Goal: Task Accomplishment & Management: Use online tool/utility

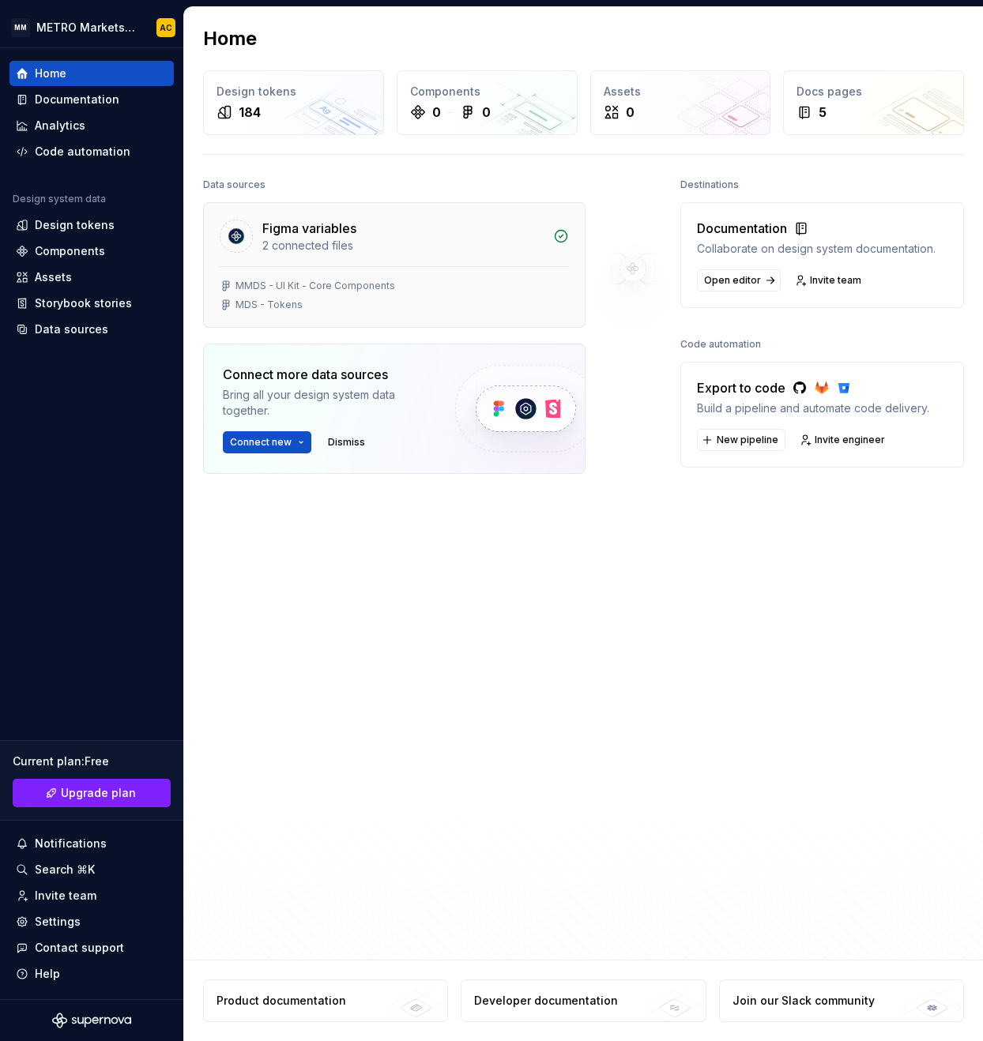
click at [483, 235] on div "Figma variables" at bounding box center [402, 228] width 281 height 19
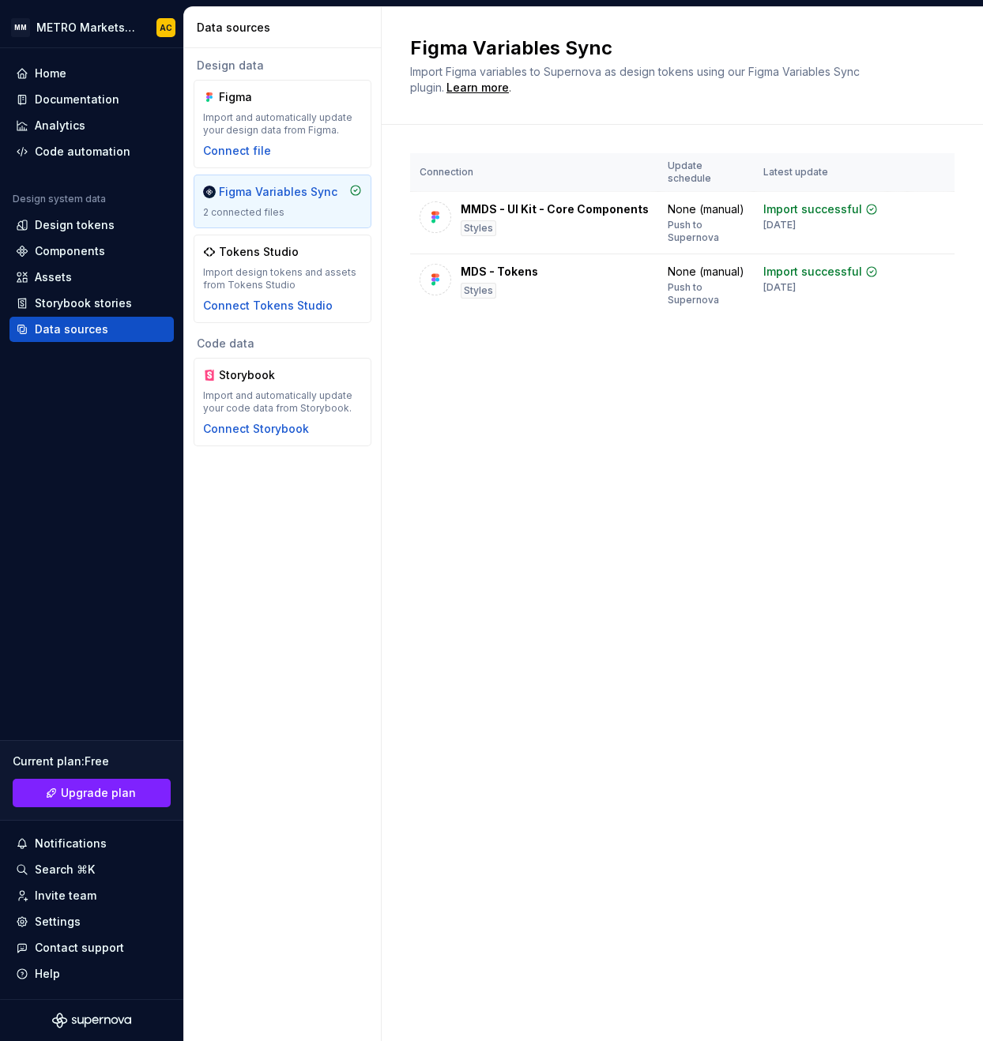
click at [268, 209] on div "2 connected files" at bounding box center [282, 212] width 159 height 13
click at [562, 336] on div "Connection Update schedule Latest update MMDS - UI Kit - Core Components Styles…" at bounding box center [682, 250] width 544 height 251
click at [255, 152] on div "Connect file" at bounding box center [237, 151] width 68 height 16
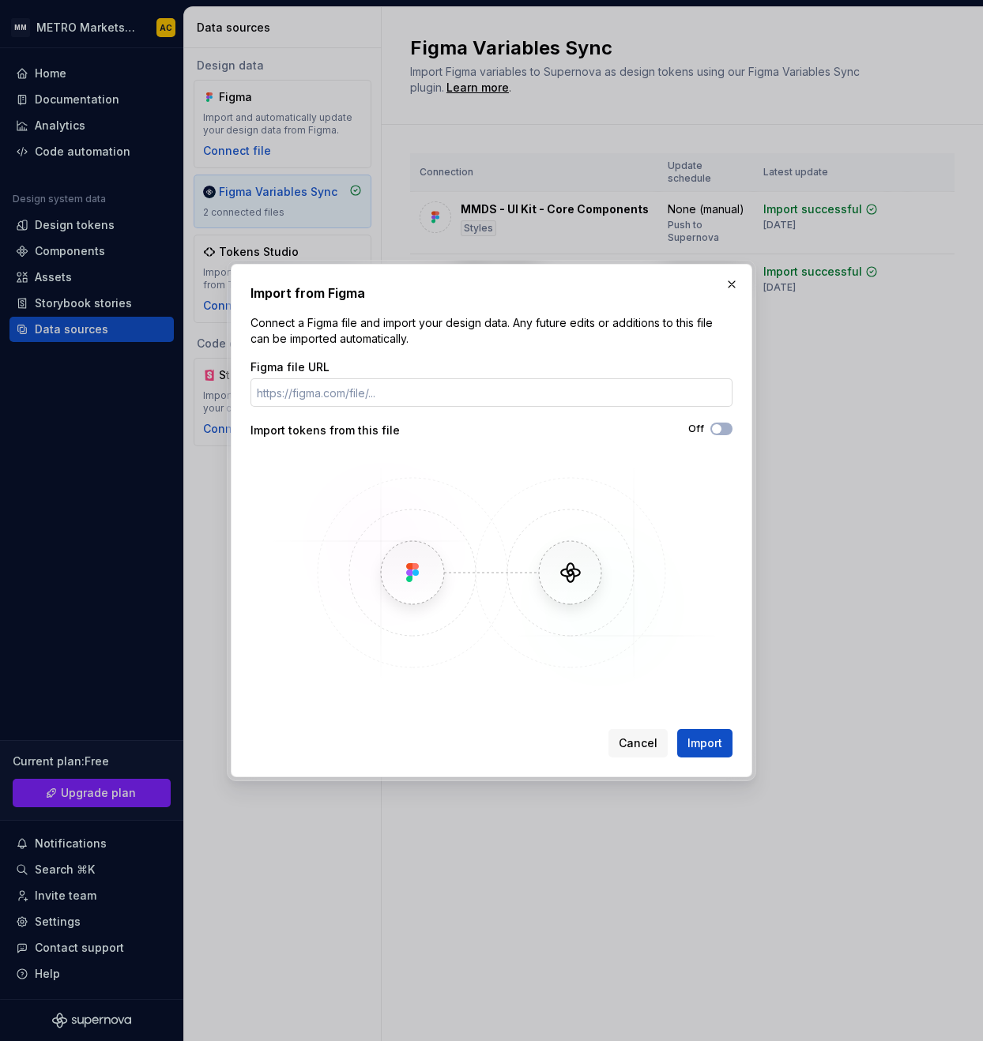
type input "JyLb528MGZVnMxvKdj0Guk"
drag, startPoint x: 489, startPoint y: 394, endPoint x: 185, endPoint y: 374, distance: 304.8
click at [185, 374] on div "Import from Figma Connect a Figma file and import your design data. Any future …" at bounding box center [491, 520] width 983 height 1041
paste input "[URL][DOMAIN_NAME]"
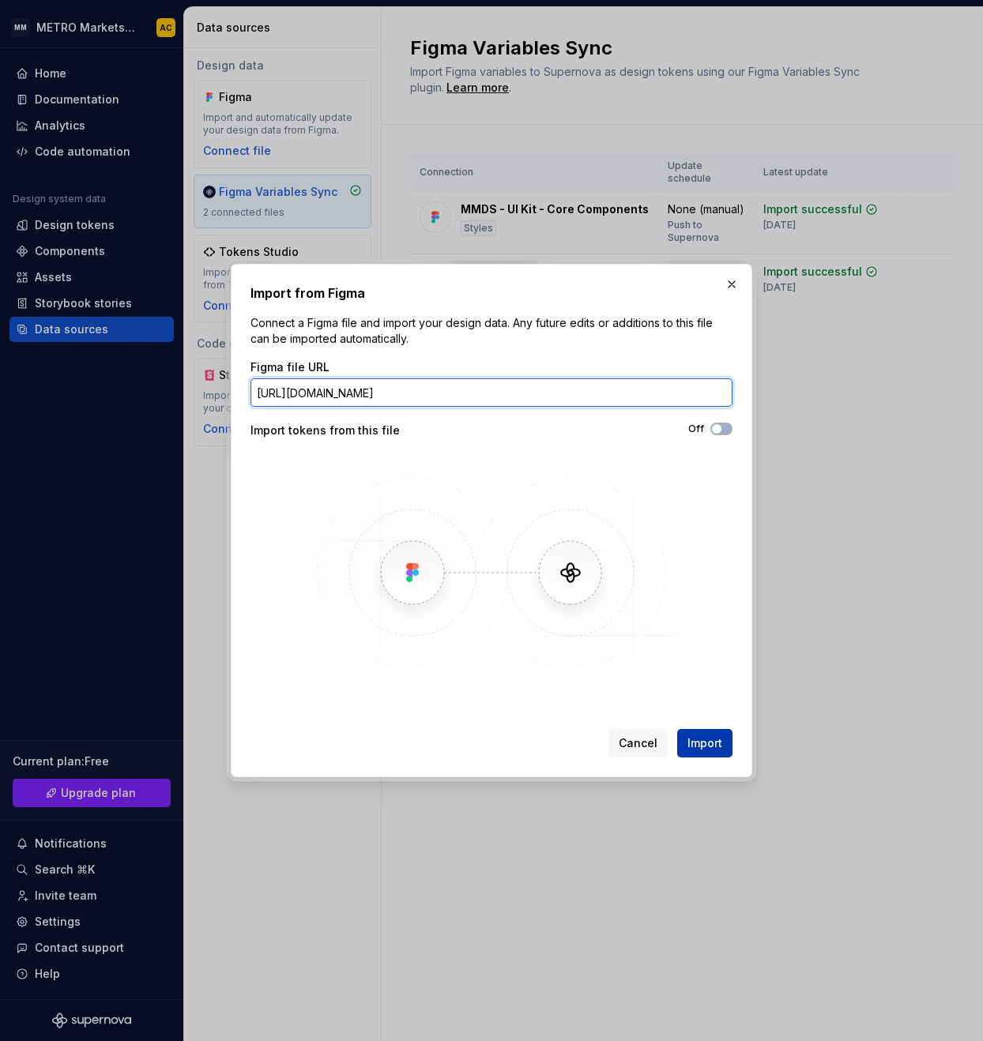
type input "[URL][DOMAIN_NAME]"
click at [704, 751] on button "Import" at bounding box center [704, 743] width 55 height 28
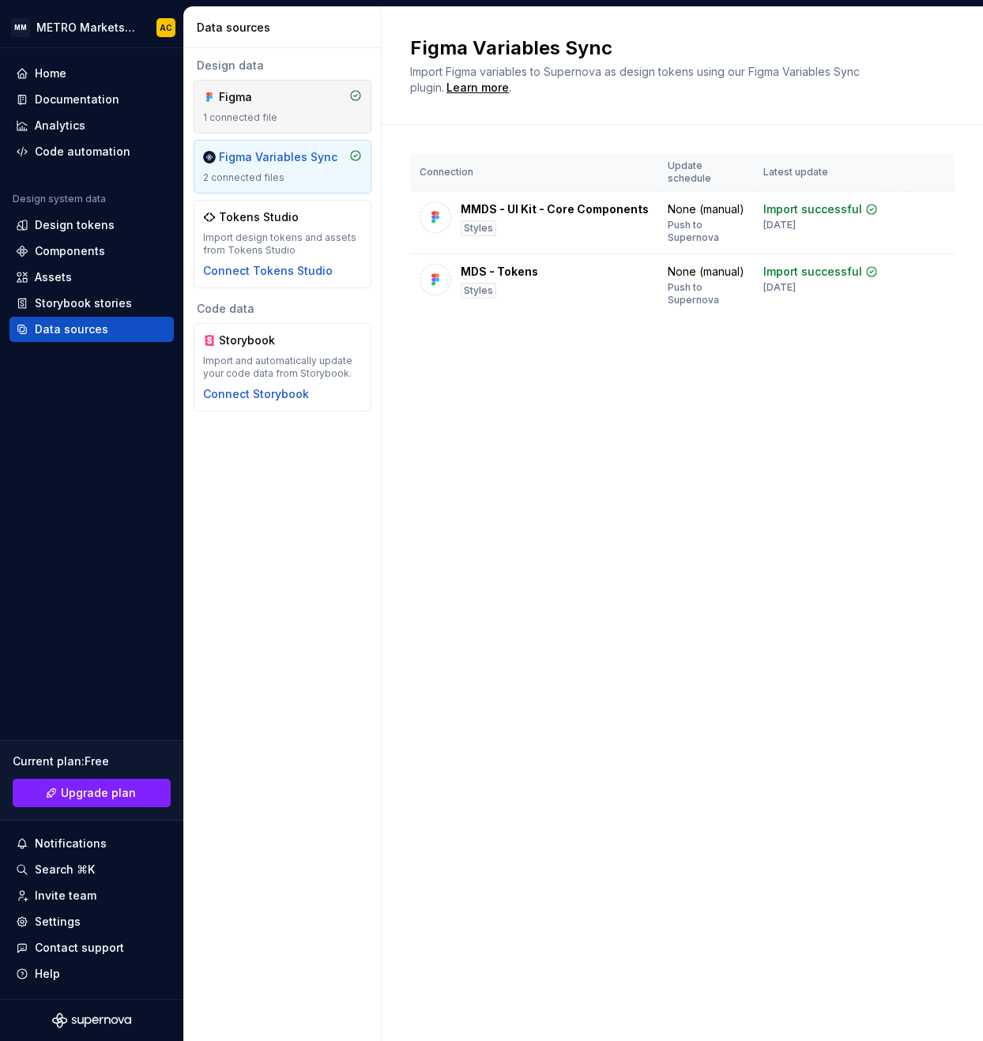
click at [268, 110] on div "Figma 1 connected file" at bounding box center [282, 106] width 159 height 35
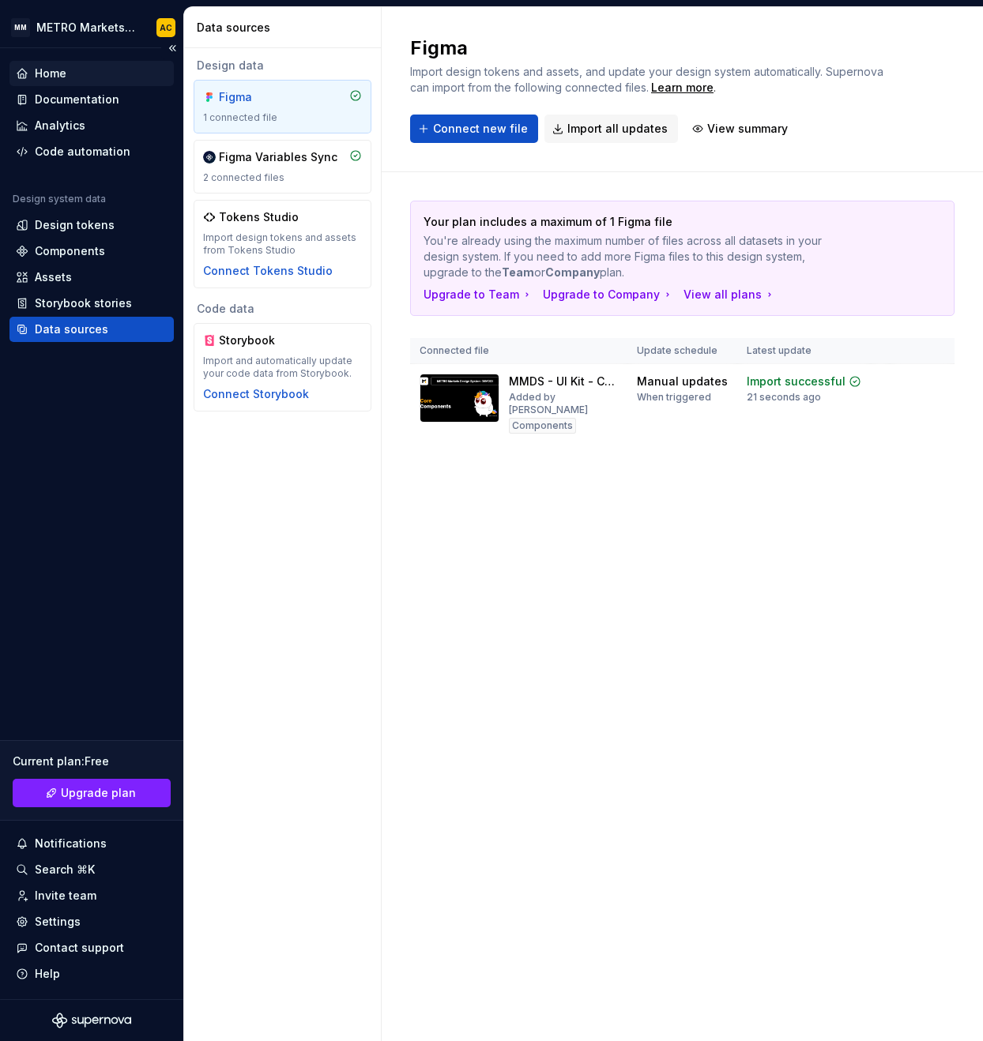
click at [98, 78] on div "Home" at bounding box center [92, 74] width 152 height 16
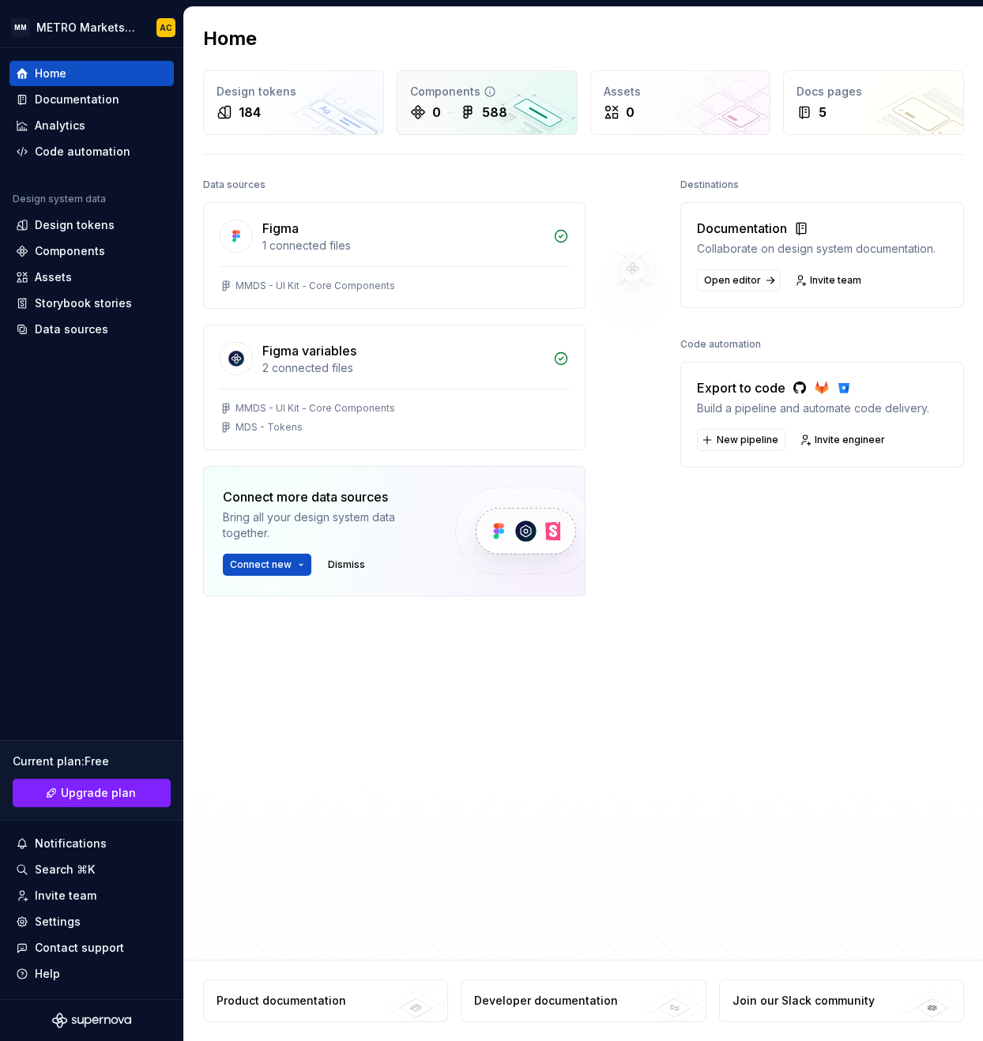
click at [473, 114] on icon at bounding box center [468, 112] width 16 height 16
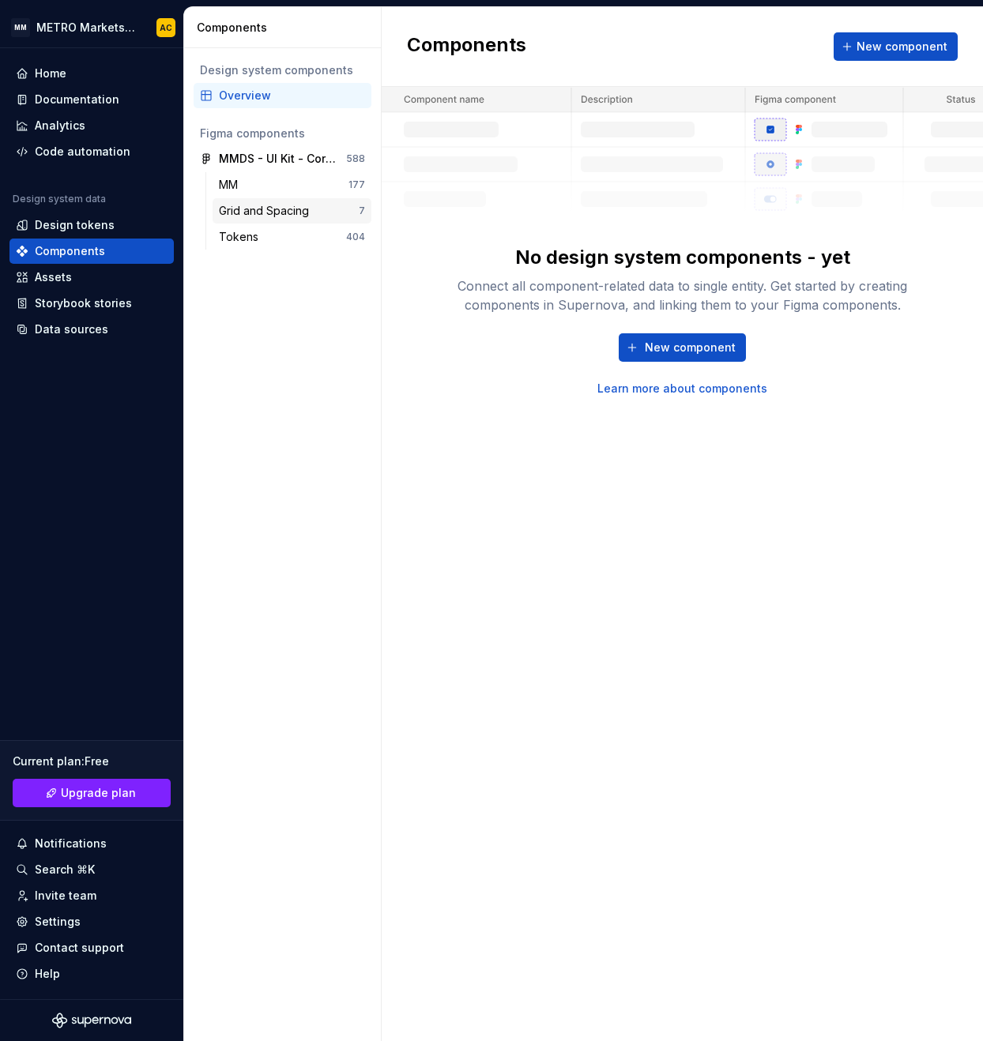
click at [248, 212] on div "Grid and Spacing" at bounding box center [267, 211] width 96 height 16
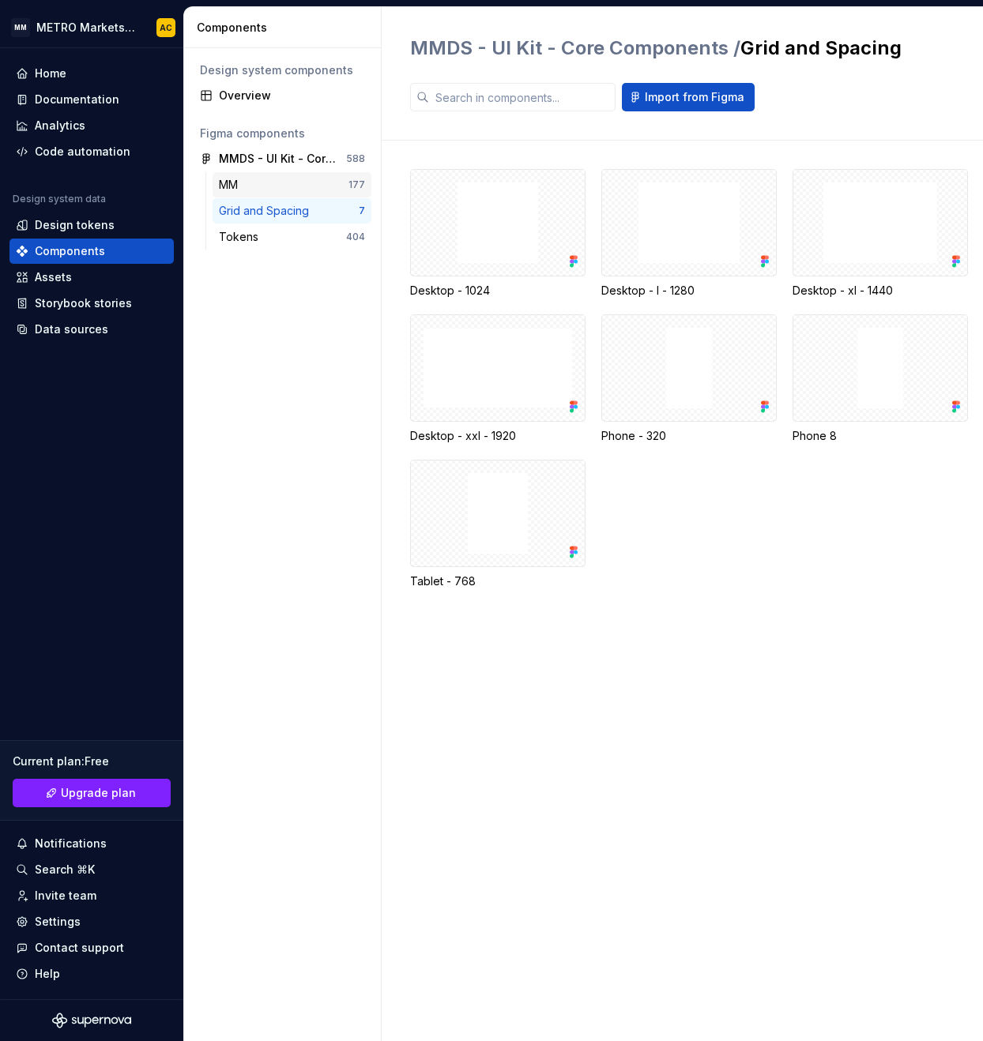
click at [254, 177] on div "MM" at bounding box center [284, 185] width 130 height 16
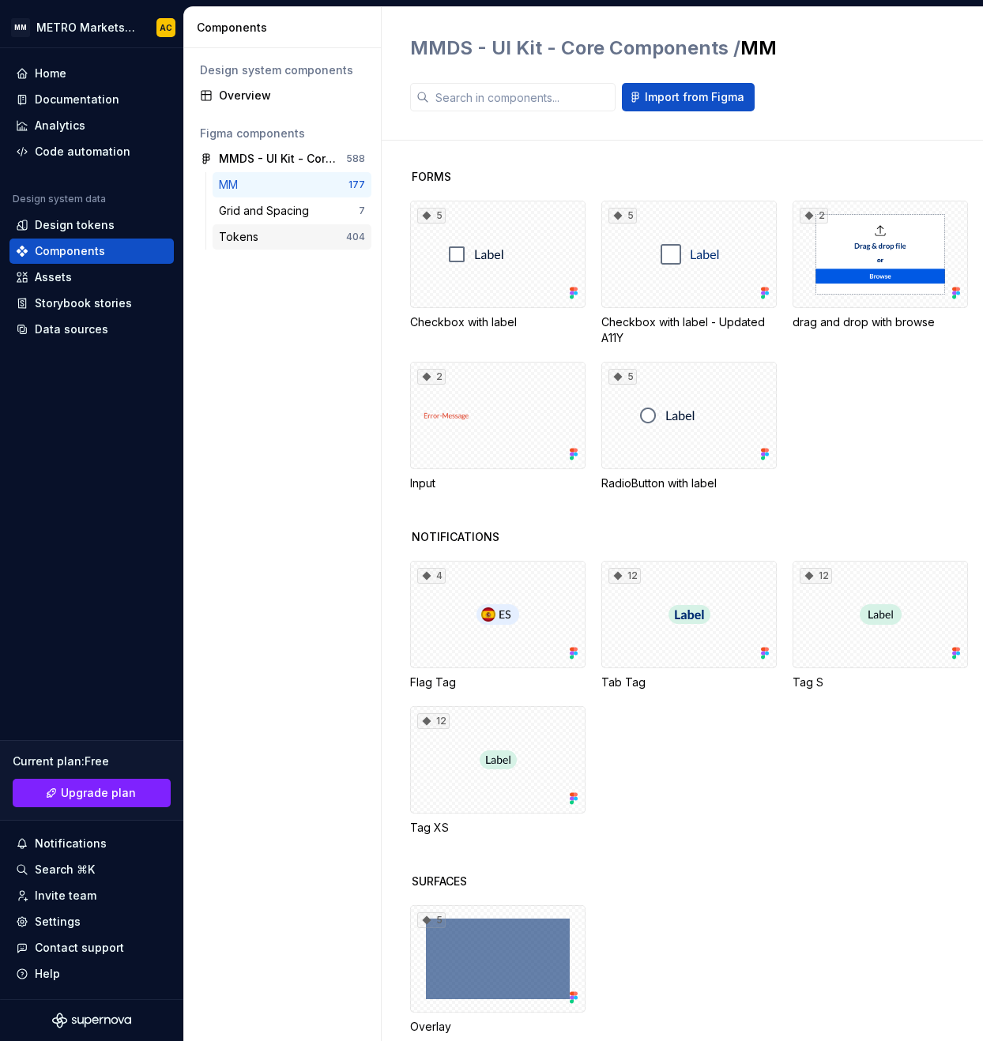
click at [239, 235] on div "Tokens" at bounding box center [242, 237] width 46 height 16
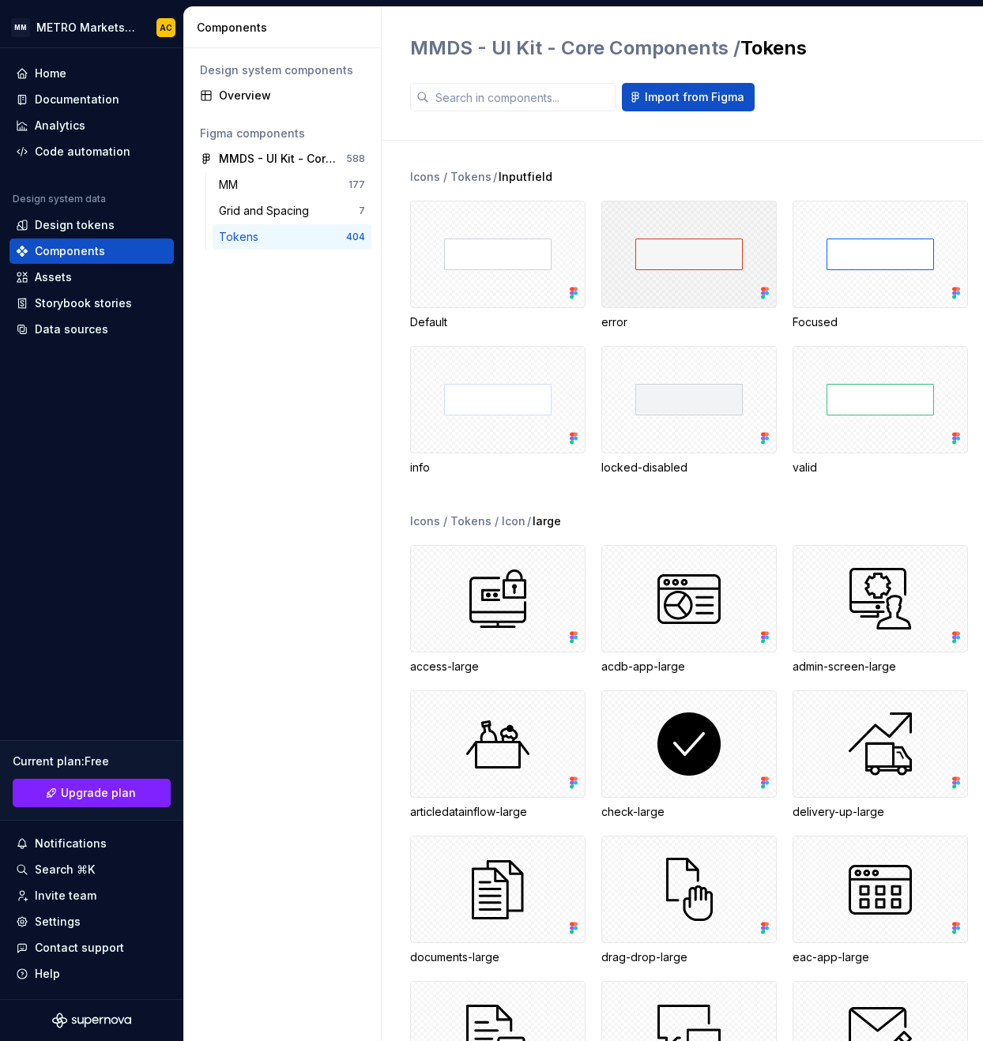
click at [649, 246] on div at bounding box center [688, 254] width 175 height 107
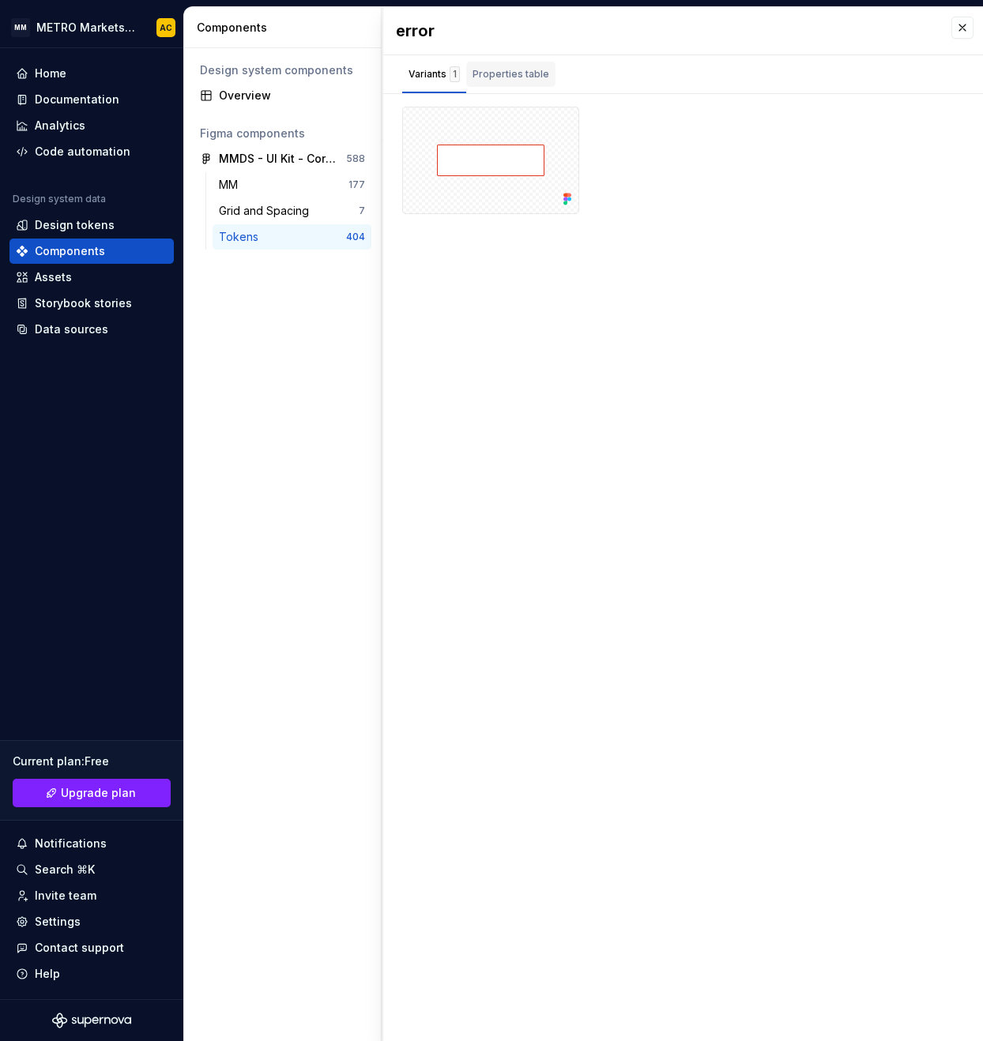
click at [494, 76] on div "Properties table" at bounding box center [510, 74] width 77 height 16
click at [438, 75] on div "Variants 1" at bounding box center [433, 74] width 51 height 16
click at [256, 179] on div "MM" at bounding box center [284, 185] width 130 height 16
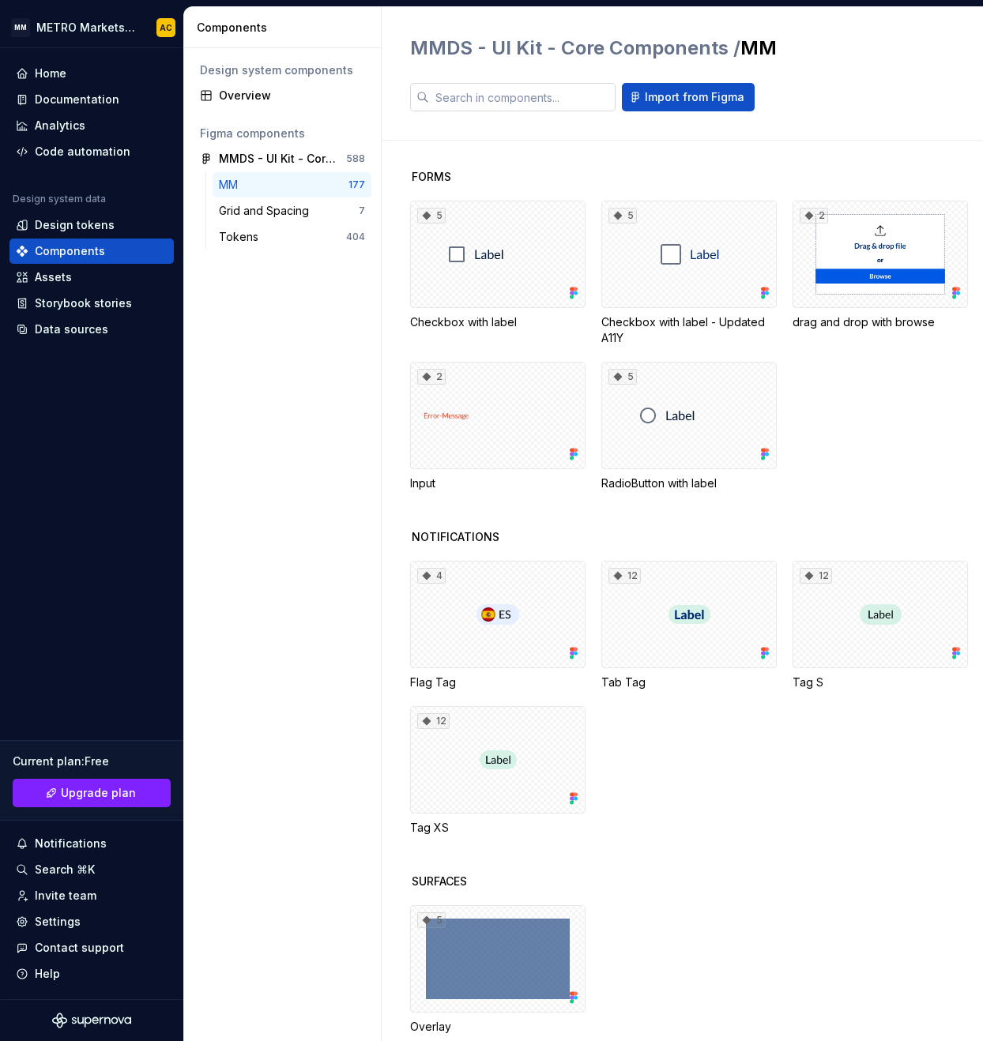
click at [473, 92] on input "text" at bounding box center [522, 97] width 186 height 28
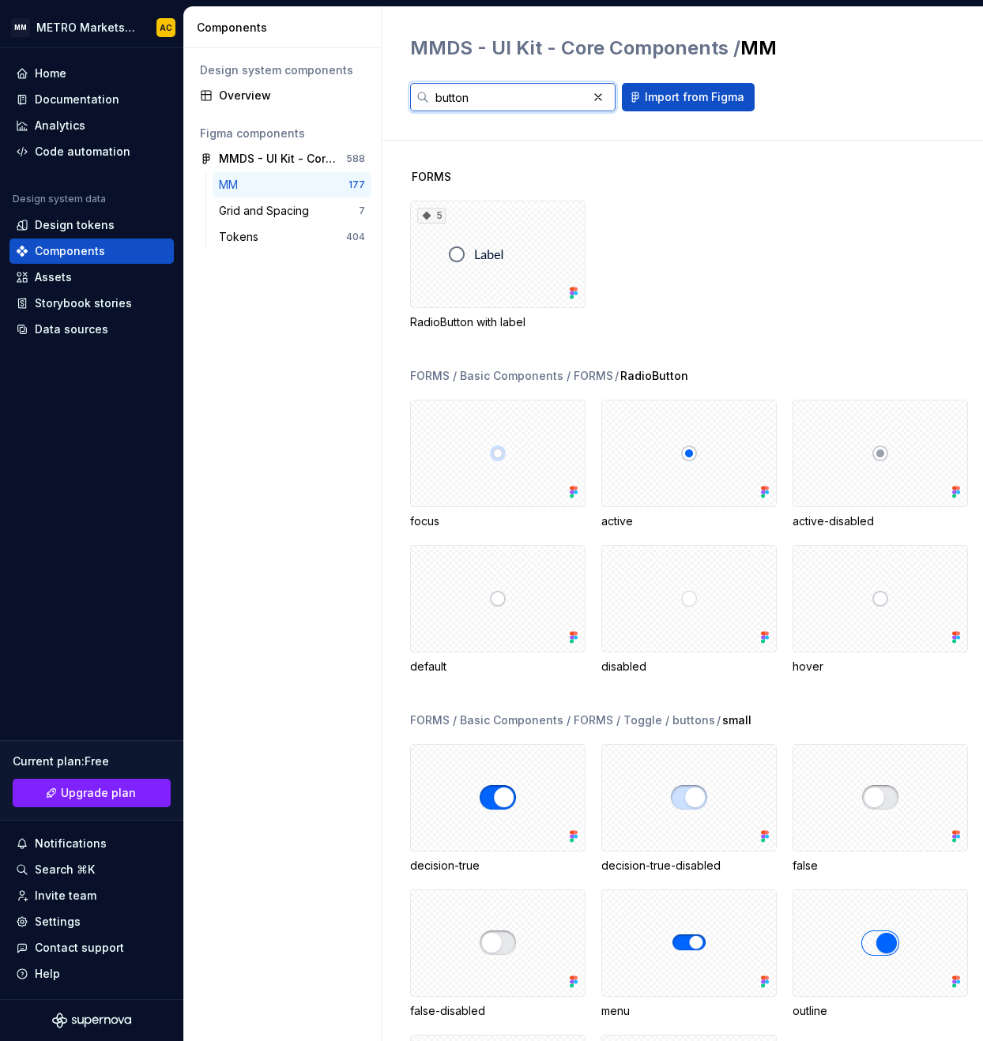
type input "button"
click at [555, 167] on div "FORMS 5 RadioButton with label FORMS / Basic Components / FORMS / RadioButton f…" at bounding box center [696, 591] width 573 height 900
click at [255, 90] on div "Overview" at bounding box center [292, 96] width 146 height 16
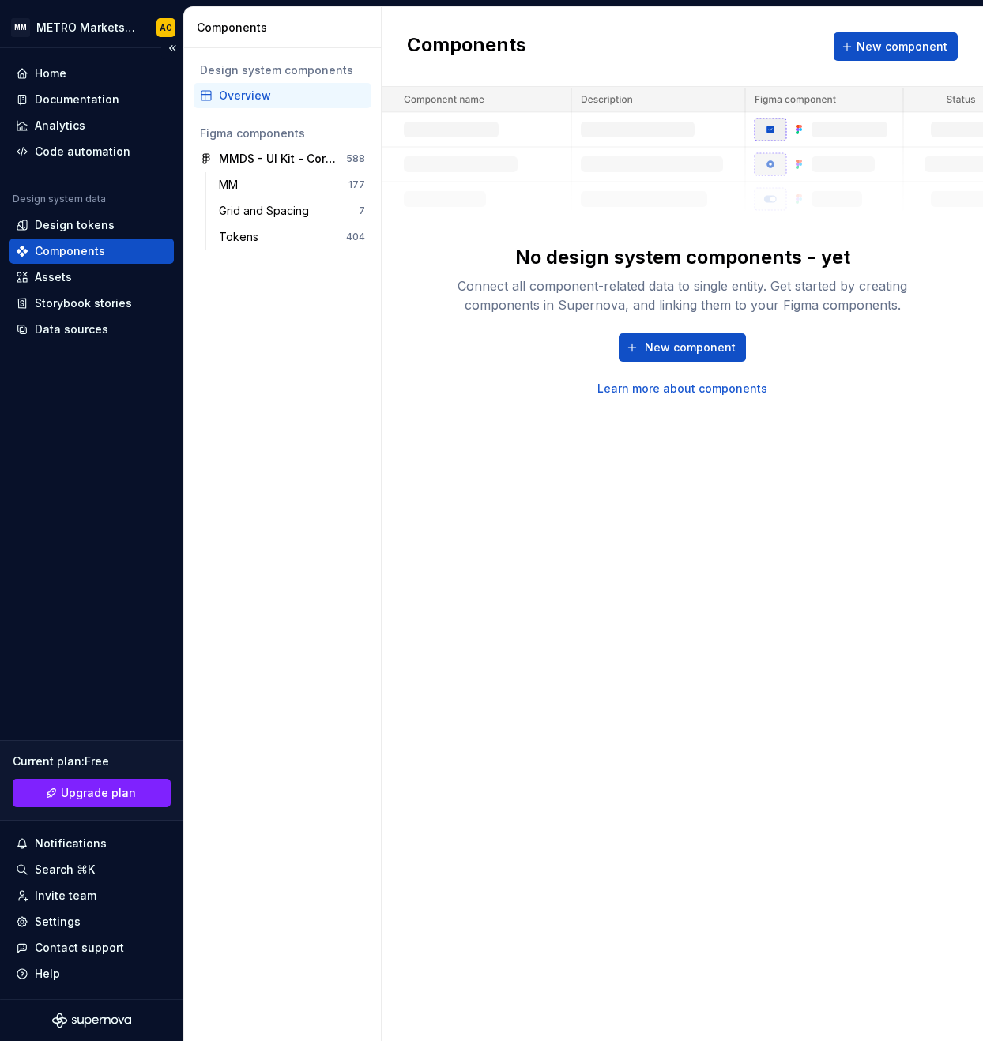
click at [90, 253] on div "Components" at bounding box center [70, 251] width 70 height 16
click at [92, 70] on div "Home" at bounding box center [92, 74] width 152 height 16
